Goal: Task Accomplishment & Management: Manage account settings

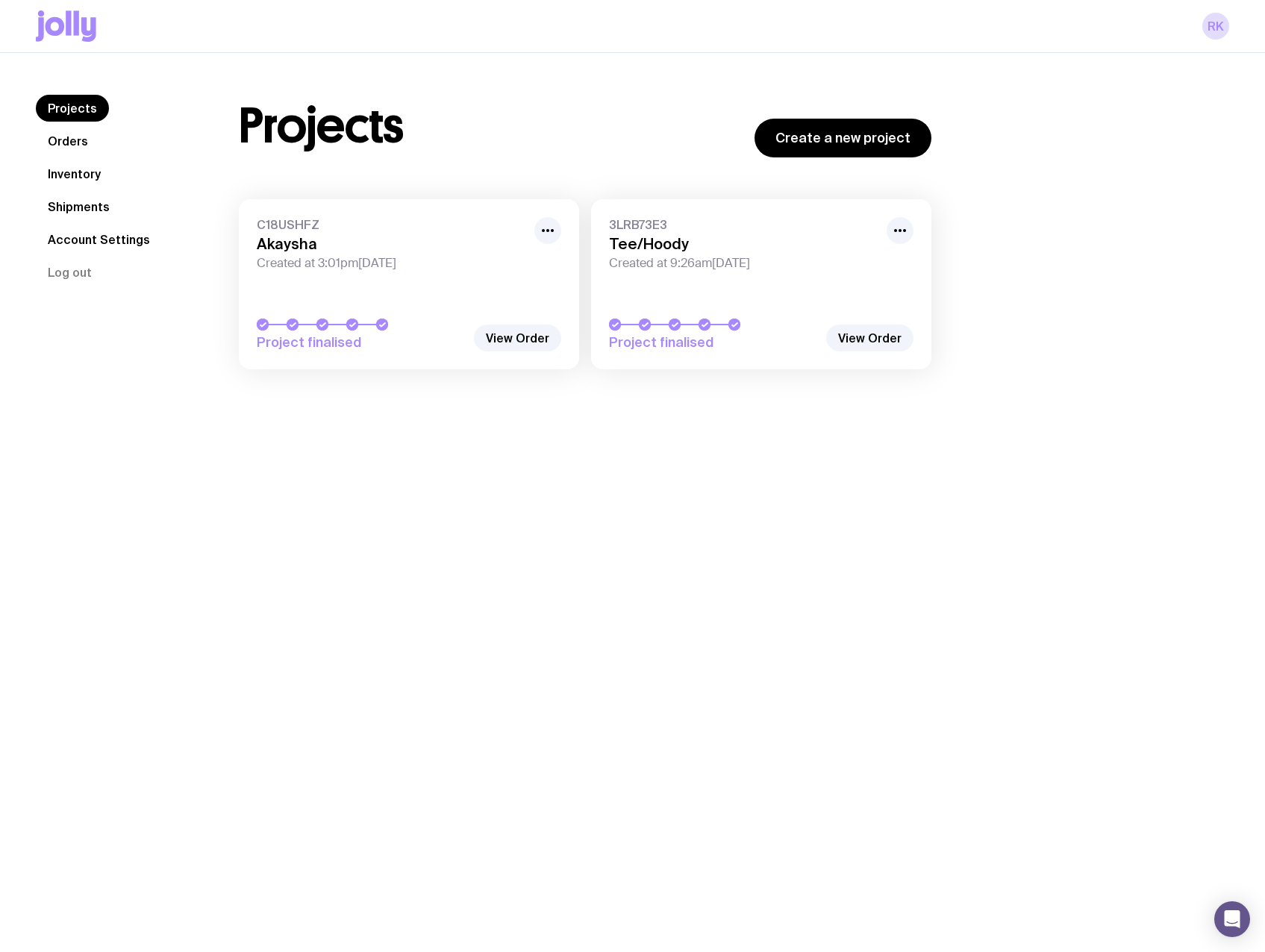
click at [69, 105] on link "Projects" at bounding box center [72, 108] width 73 height 26
click at [59, 142] on link "Orders" at bounding box center [68, 141] width 64 height 26
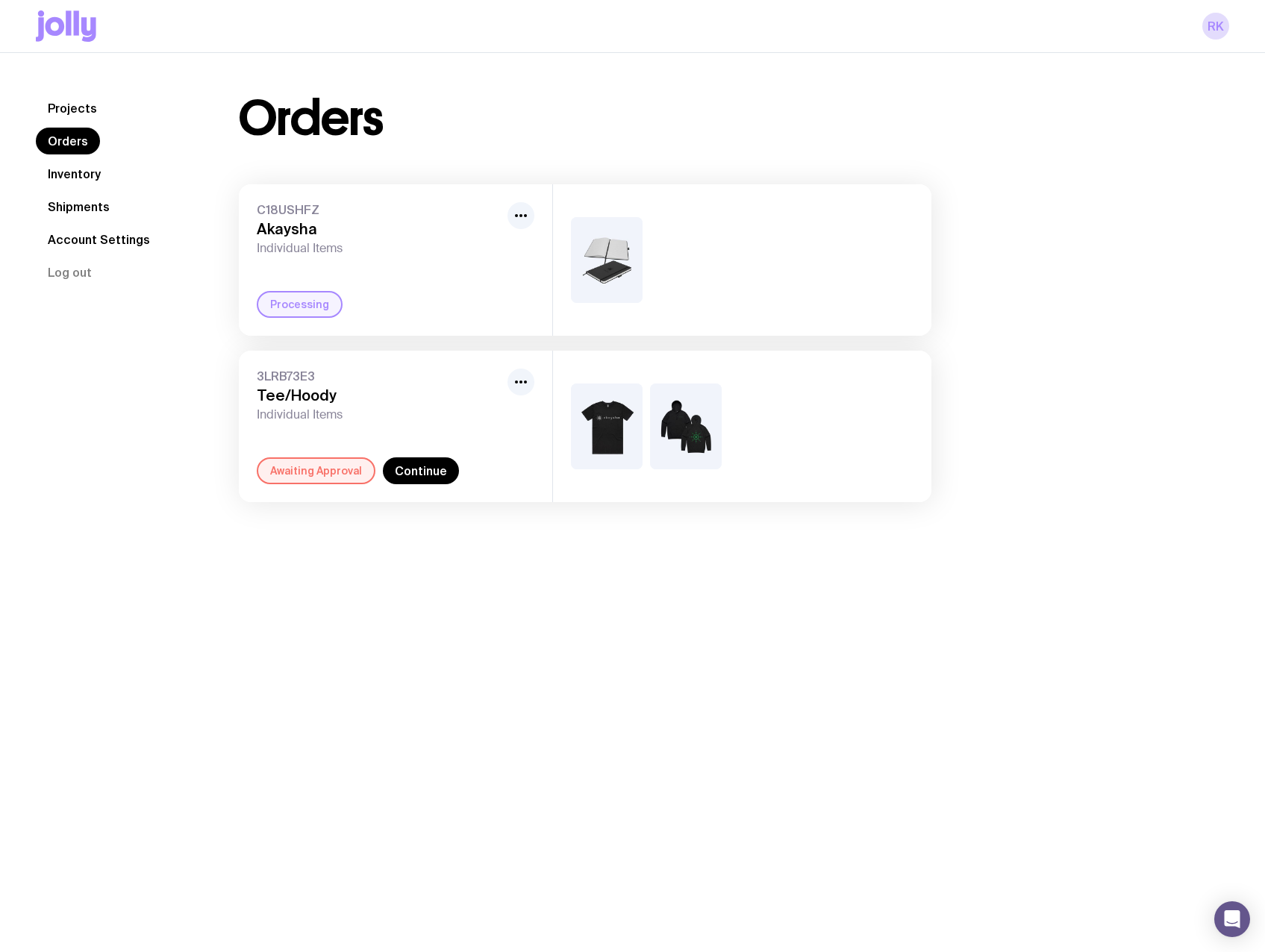
click at [69, 125] on nav "Projects Orders Inventory Shipments Account Settings Log out" at bounding box center [119, 190] width 167 height 191
click at [70, 104] on link "Projects" at bounding box center [72, 108] width 73 height 26
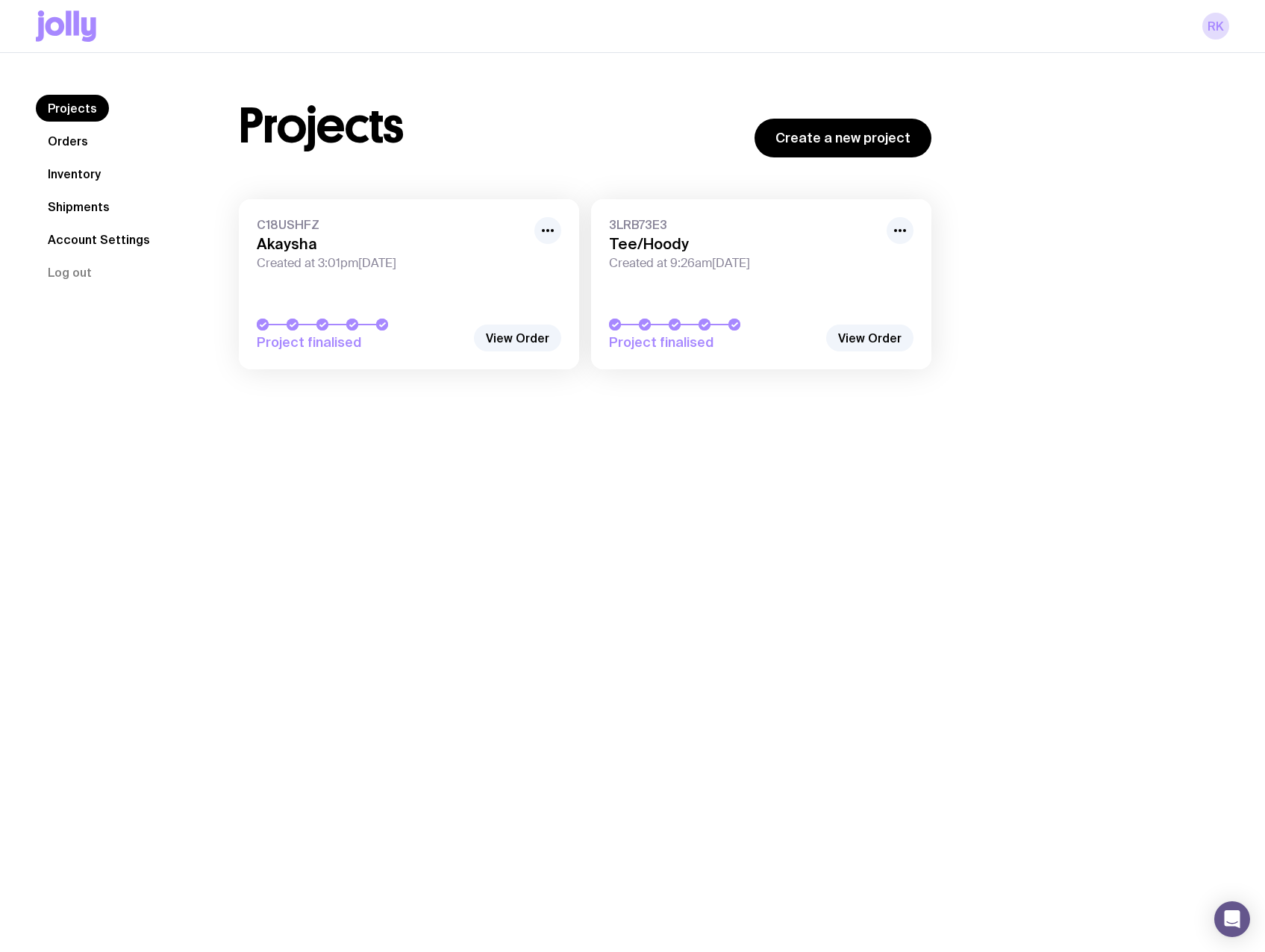
click at [66, 135] on link "Orders" at bounding box center [68, 141] width 64 height 26
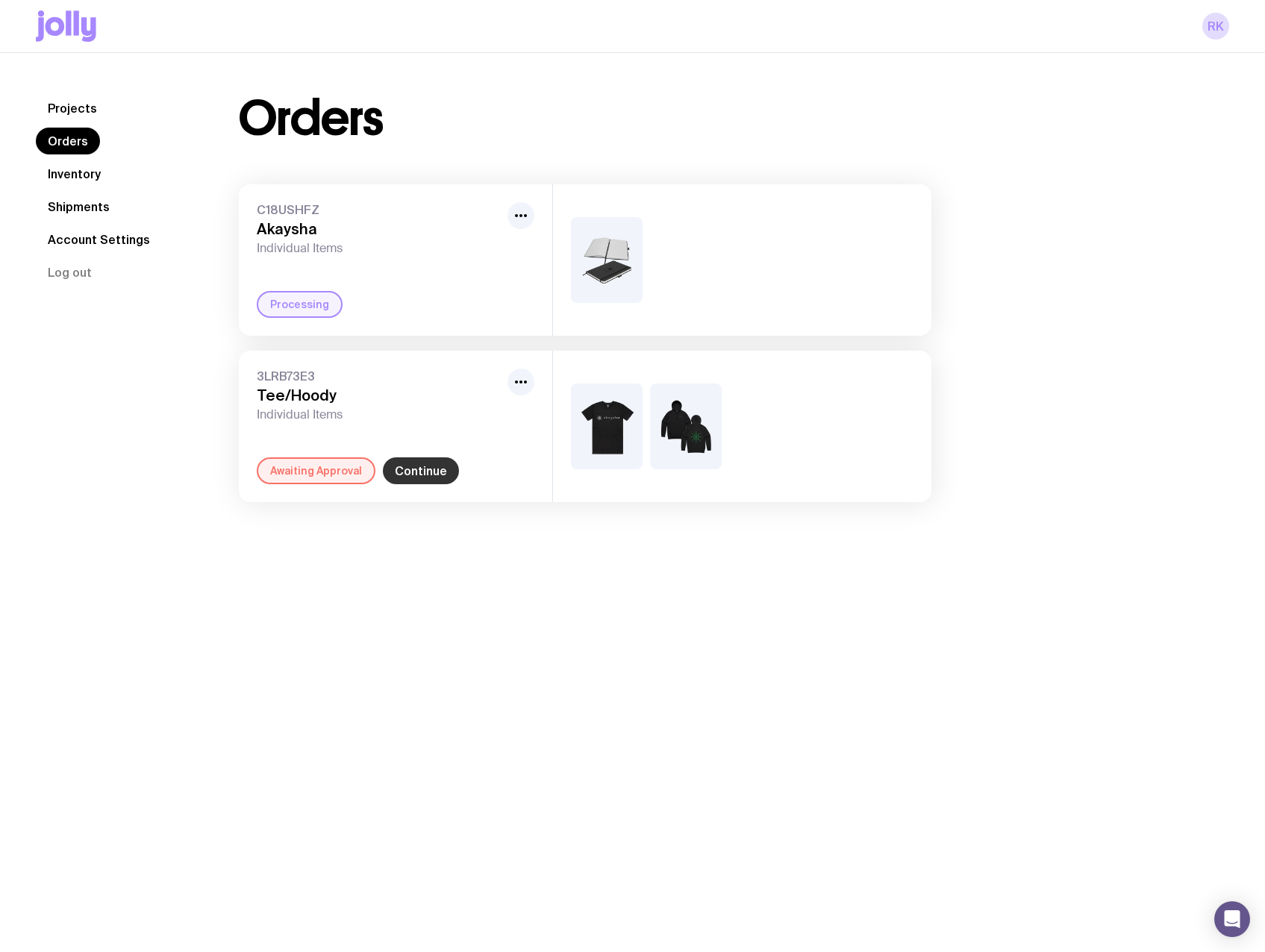
click at [400, 471] on link "Continue" at bounding box center [421, 471] width 76 height 26
click at [62, 148] on link "Orders" at bounding box center [68, 141] width 64 height 26
click at [62, 135] on link "Orders" at bounding box center [68, 141] width 64 height 26
click at [401, 458] on link "Continue" at bounding box center [421, 471] width 76 height 26
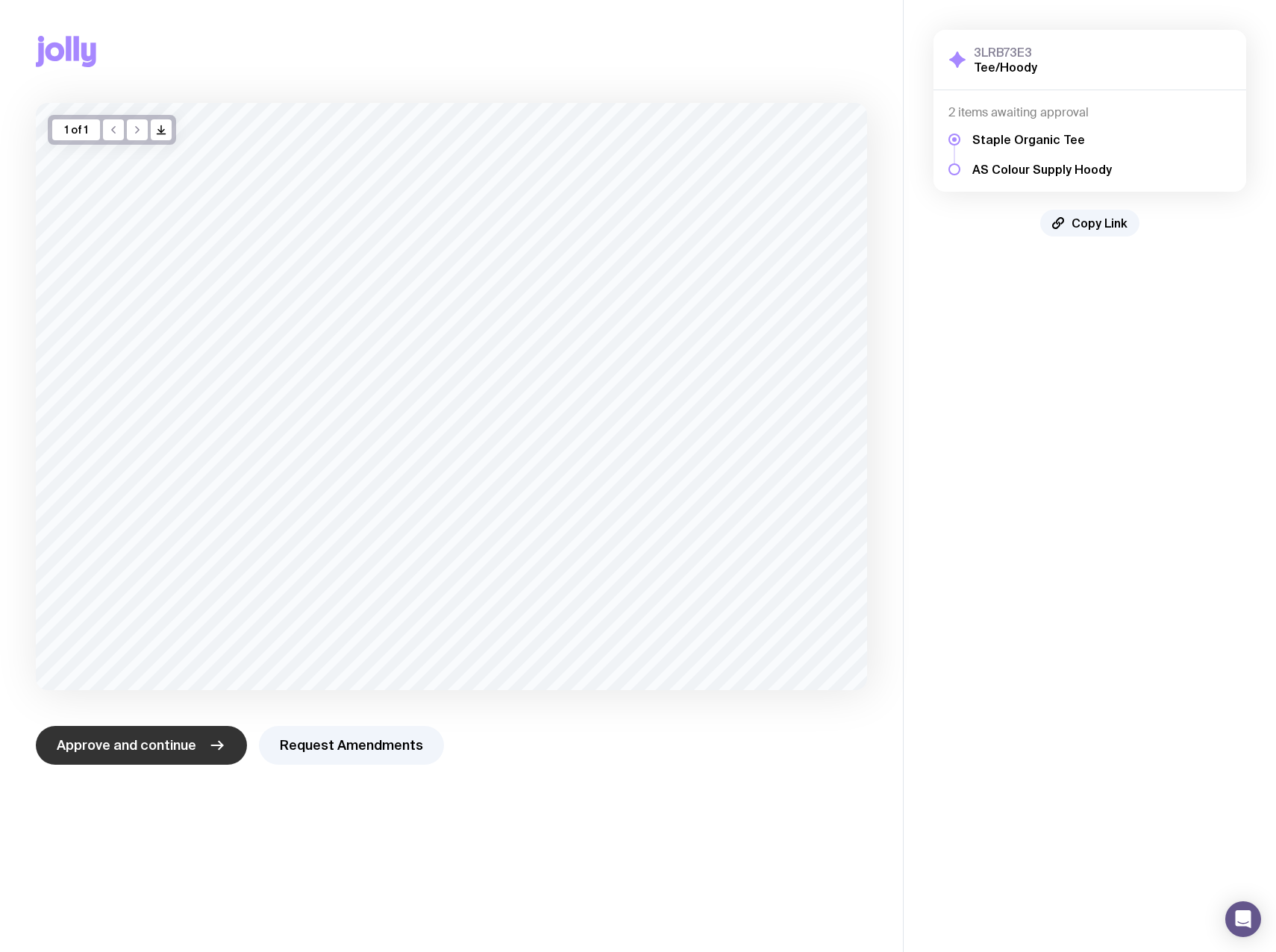
click at [179, 755] on button "Approve and continue" at bounding box center [141, 746] width 211 height 39
click at [174, 742] on span "Approve and continue" at bounding box center [126, 746] width 139 height 18
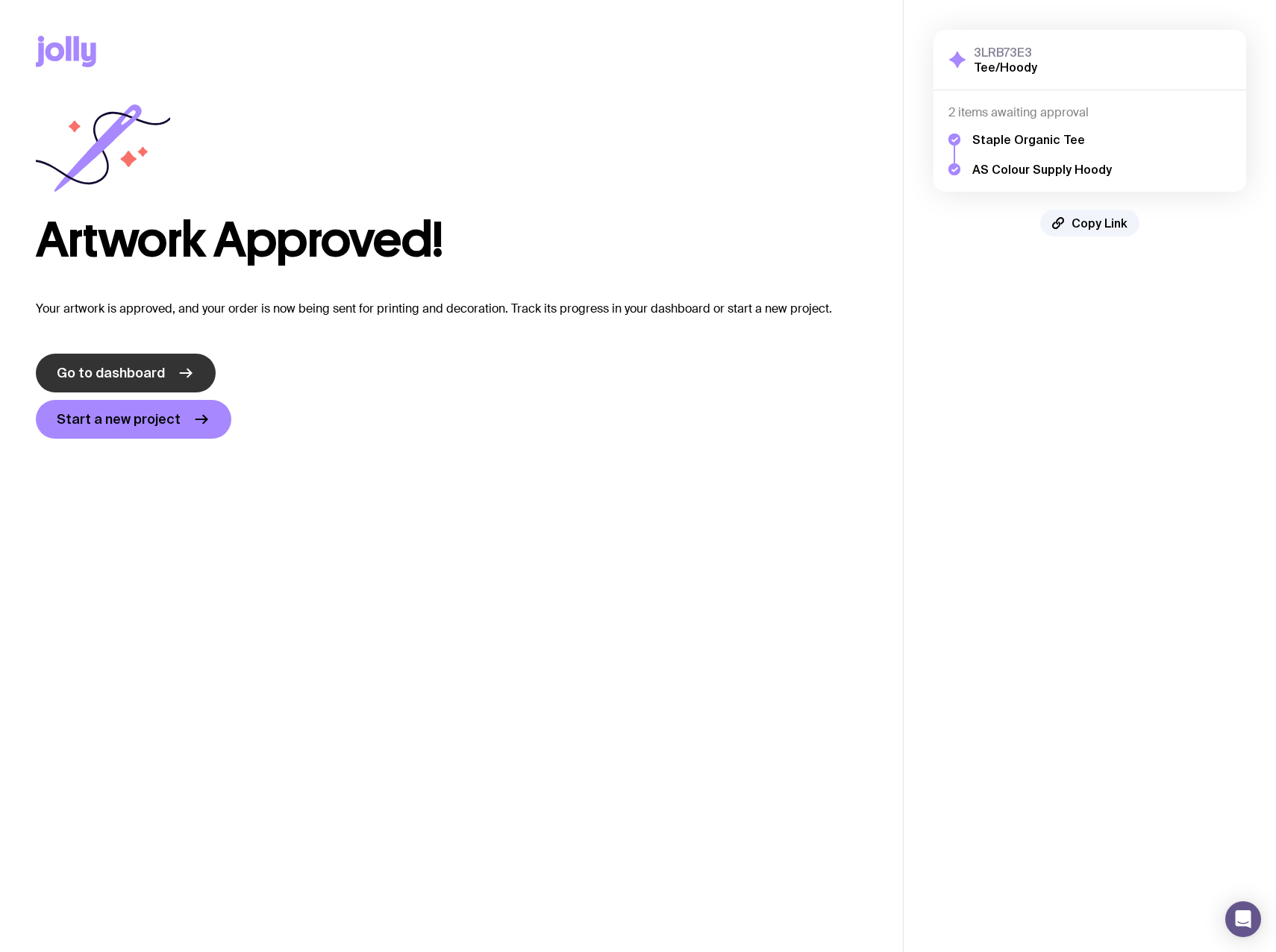
click at [92, 381] on span "Go to dashboard" at bounding box center [111, 373] width 108 height 18
